Goal: Task Accomplishment & Management: Use online tool/utility

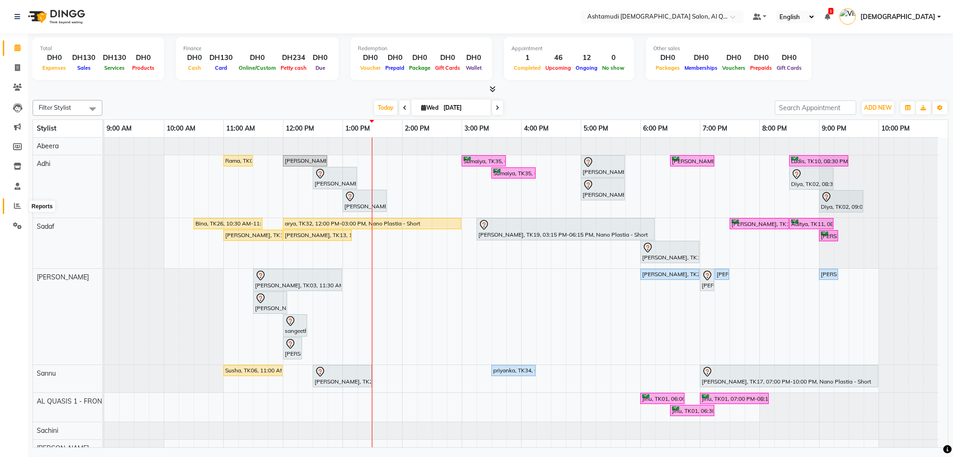
click at [10, 202] on span at bounding box center [17, 206] width 16 height 11
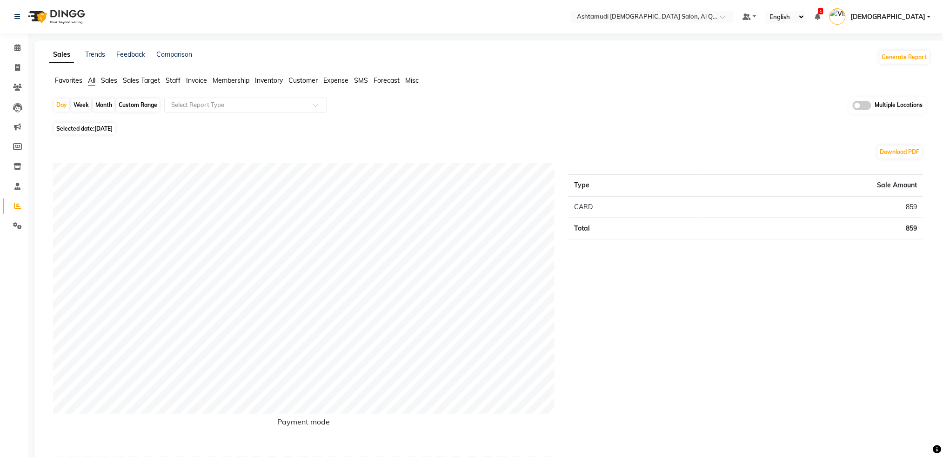
click at [177, 80] on span "Staff" at bounding box center [173, 80] width 15 height 8
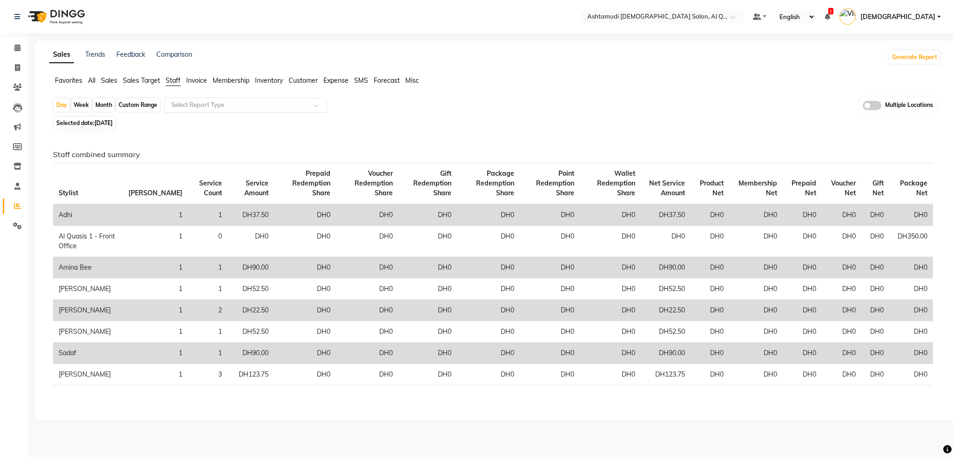
click at [214, 107] on input "text" at bounding box center [236, 104] width 134 height 9
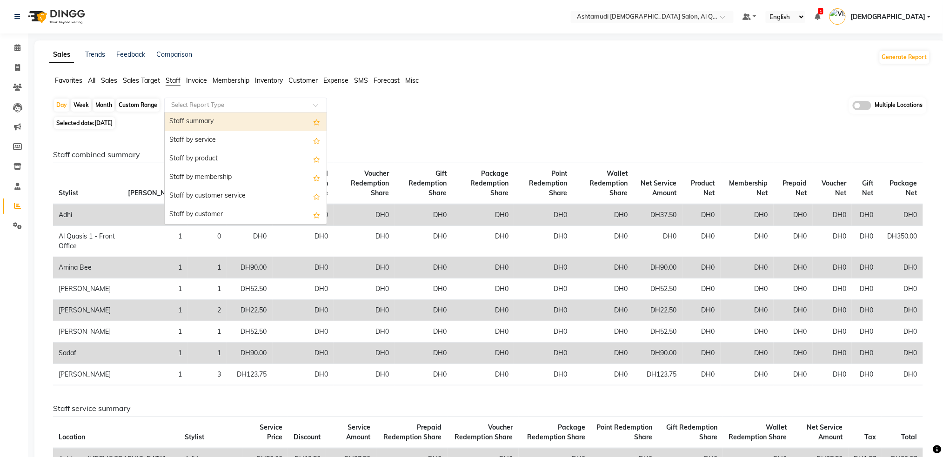
click at [214, 126] on div "Staff summary" at bounding box center [246, 122] width 162 height 19
select select "full_report"
select select "csv"
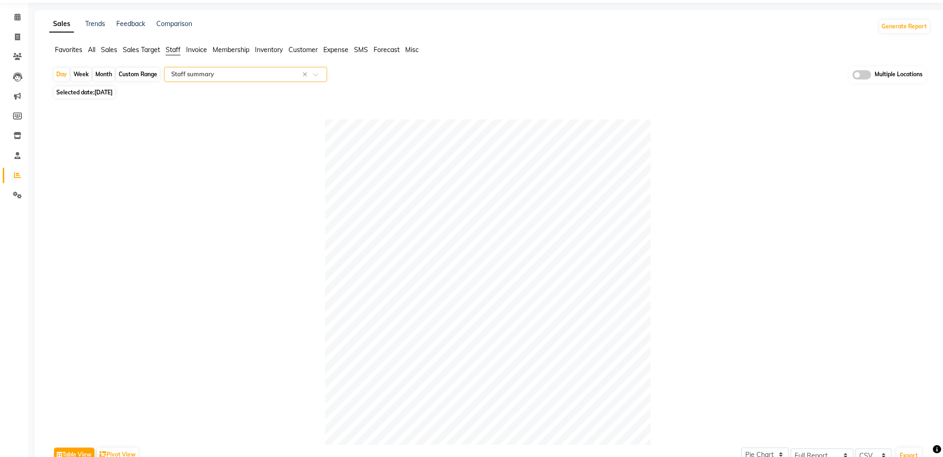
scroll to position [27, 0]
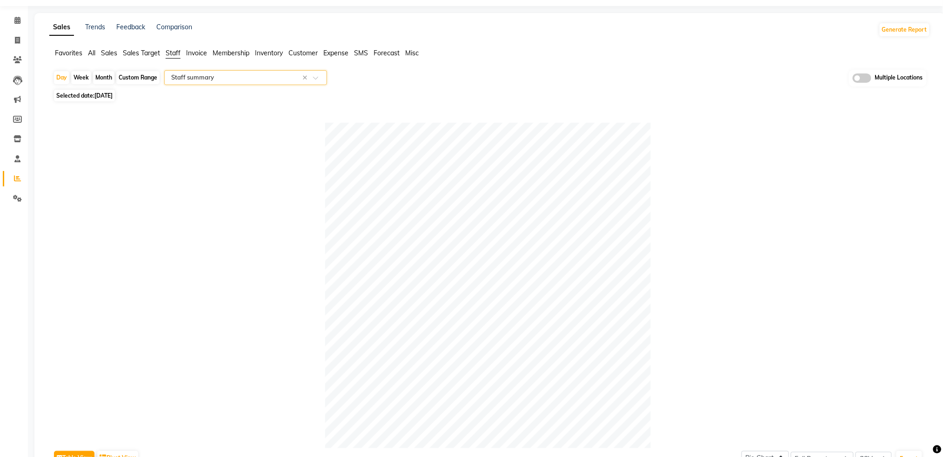
click at [253, 74] on input "text" at bounding box center [236, 77] width 134 height 9
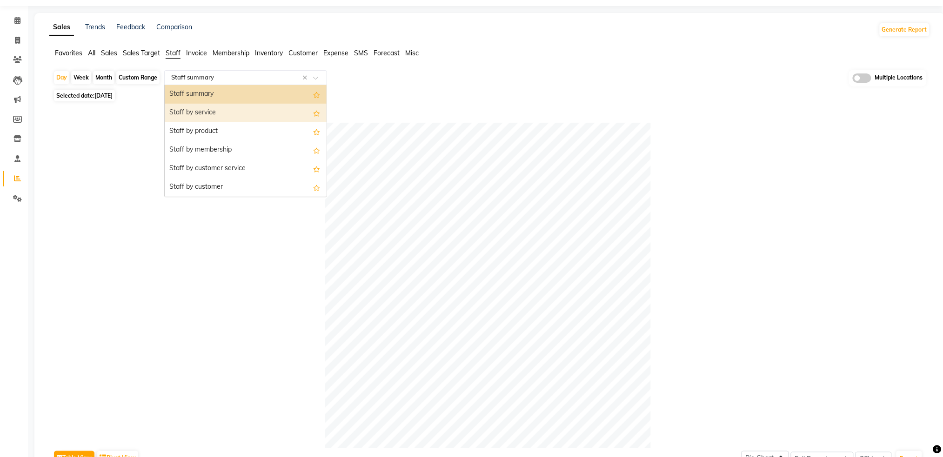
click at [237, 112] on div "Staff by service" at bounding box center [246, 113] width 162 height 19
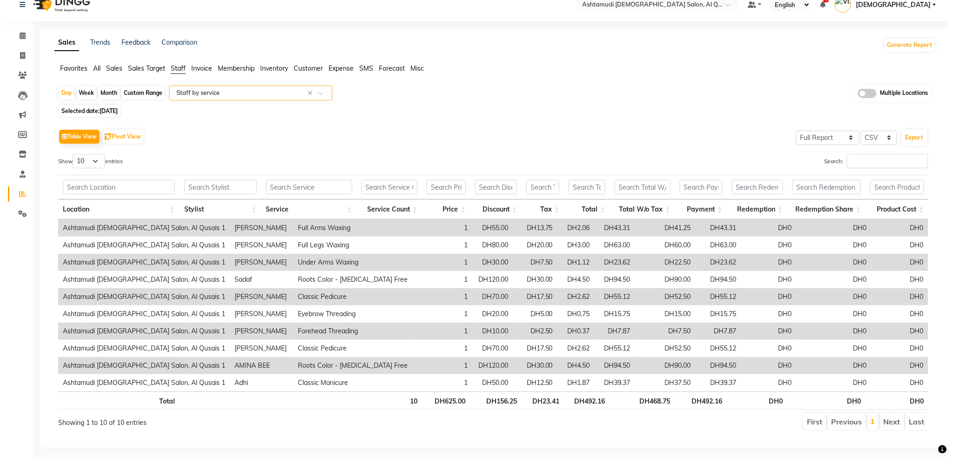
scroll to position [0, 0]
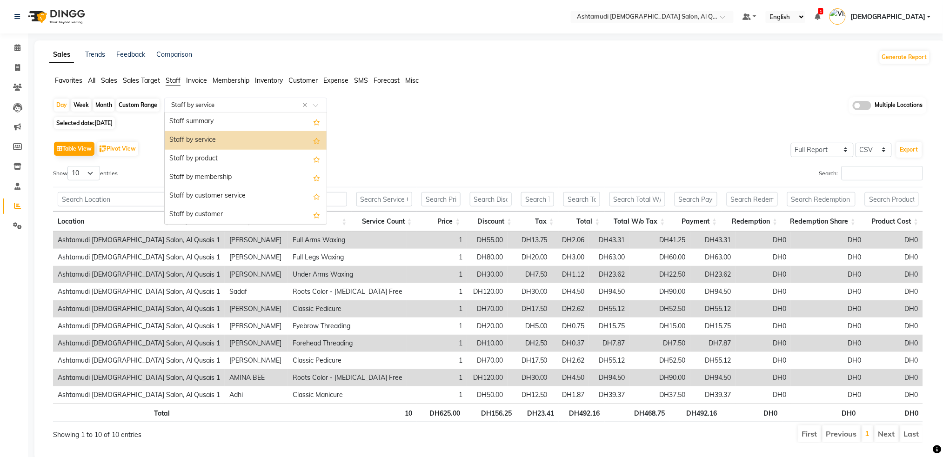
click at [234, 107] on input "text" at bounding box center [236, 104] width 134 height 9
click at [224, 160] on div "Staff by product" at bounding box center [246, 159] width 162 height 19
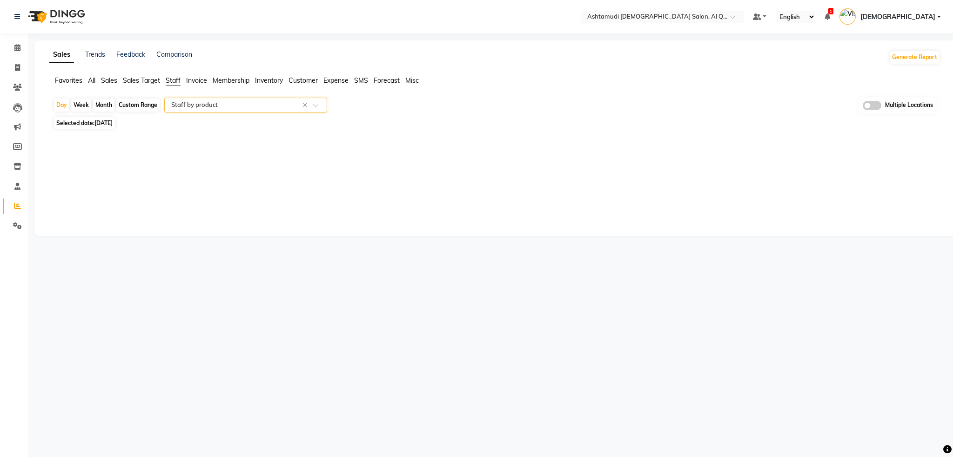
click at [227, 108] on input "text" at bounding box center [236, 104] width 134 height 9
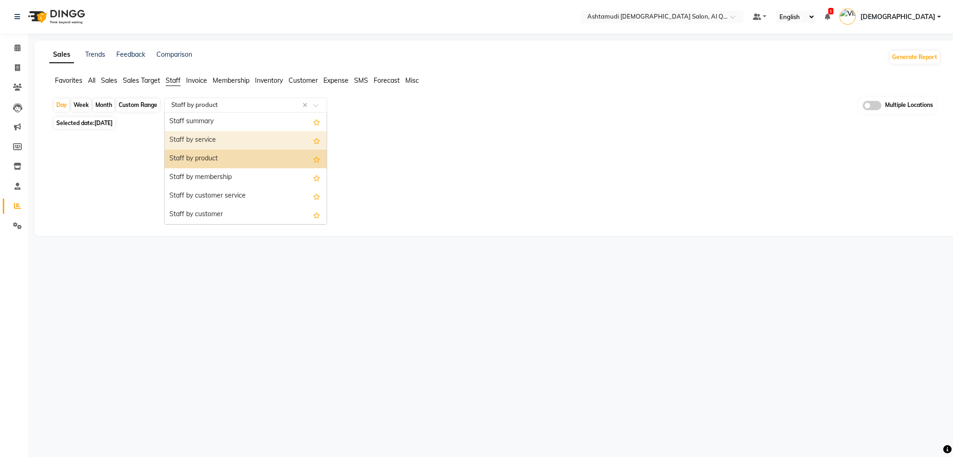
click at [226, 141] on div "Staff by service" at bounding box center [246, 140] width 162 height 19
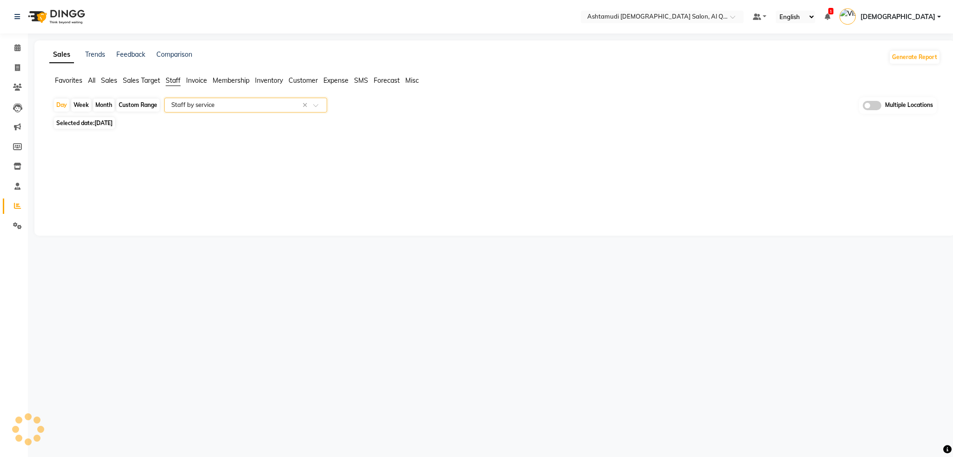
select select "full_report"
select select "csv"
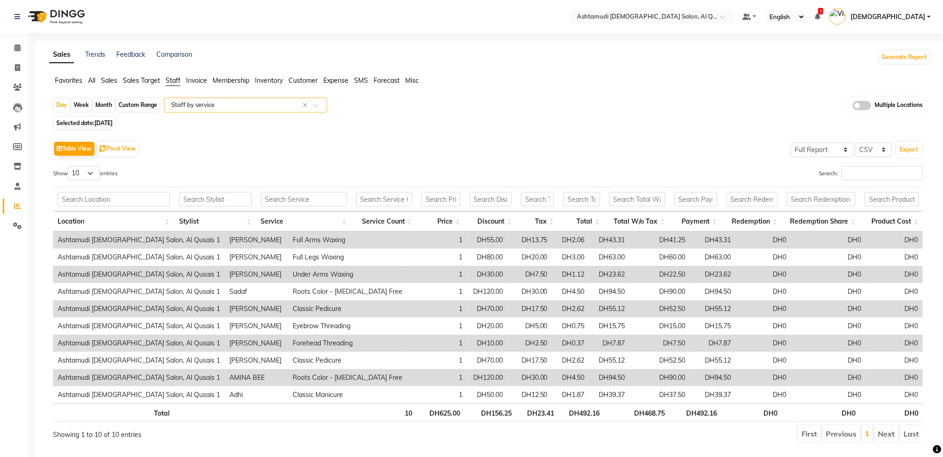
click at [508, 54] on div "Sales Trends Feedback Comparison Generate Report" at bounding box center [490, 57] width 892 height 15
click at [57, 19] on img at bounding box center [56, 17] width 64 height 26
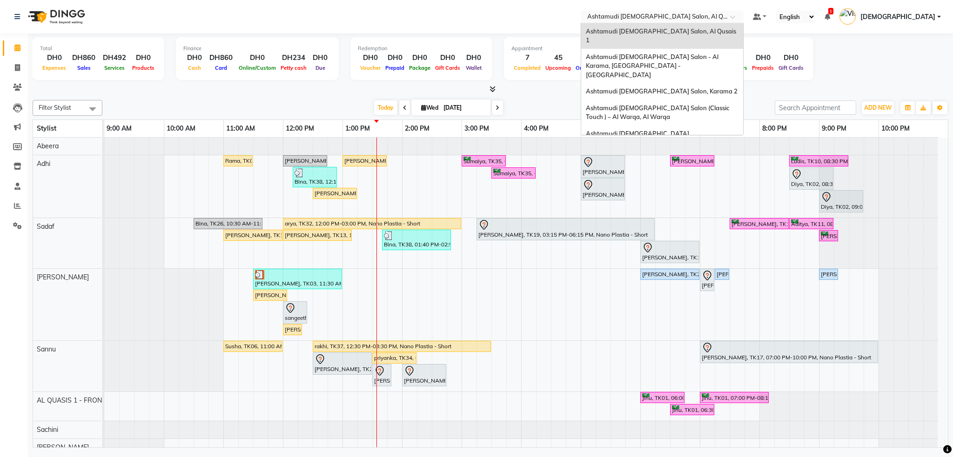
click at [704, 13] on input "text" at bounding box center [652, 17] width 135 height 9
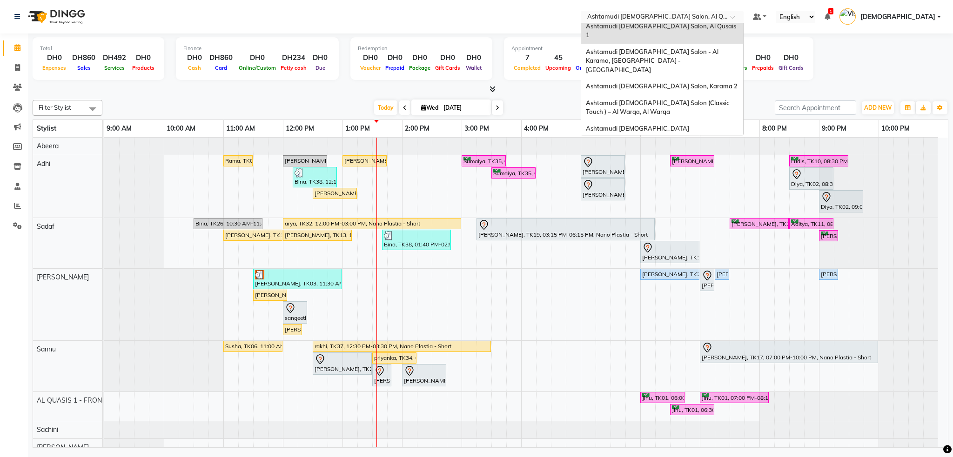
click at [690, 150] on span "Ashtamudi [DEMOGRAPHIC_DATA] Salon, Al Nahda" at bounding box center [661, 153] width 151 height 7
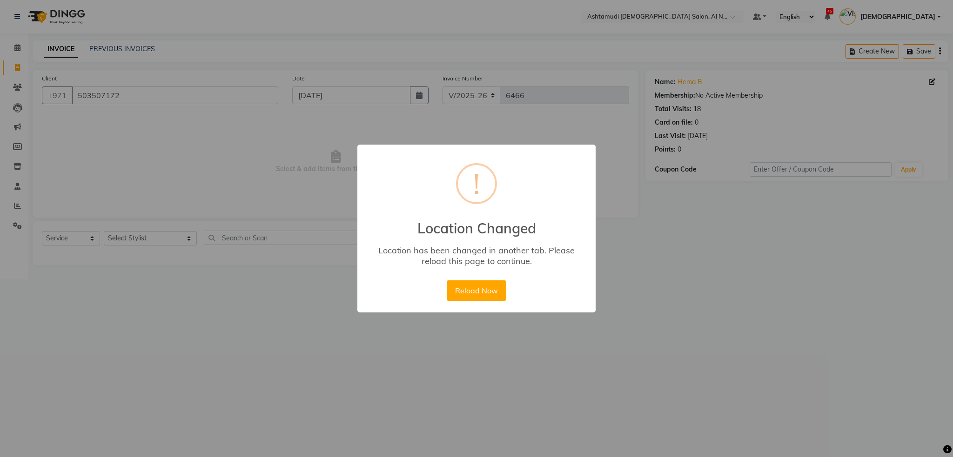
select select "6848"
select select "service"
click at [674, 298] on div "× ! Location Changed Location has been changed in another tab. Please reload th…" at bounding box center [476, 228] width 953 height 457
